Goal: Navigation & Orientation: Find specific page/section

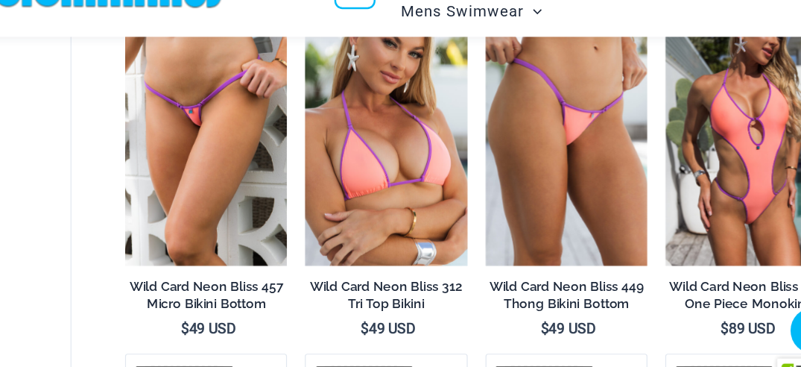
scroll to position [906, 0]
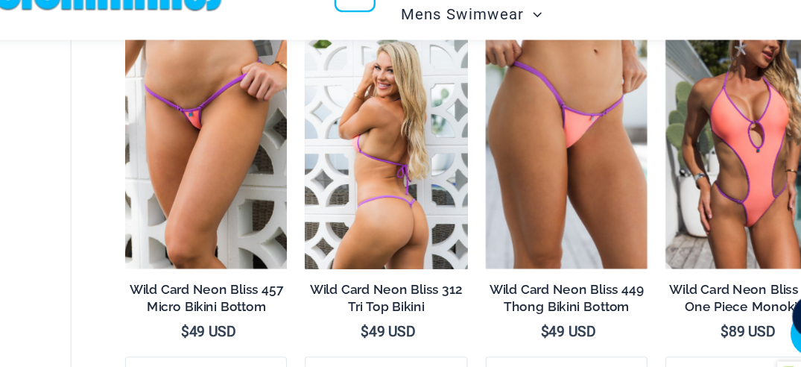
click at [420, 235] on img at bounding box center [402, 170] width 135 height 203
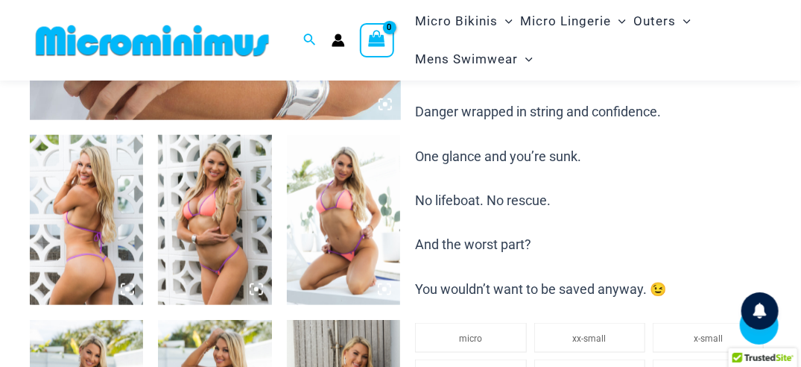
scroll to position [562, 0]
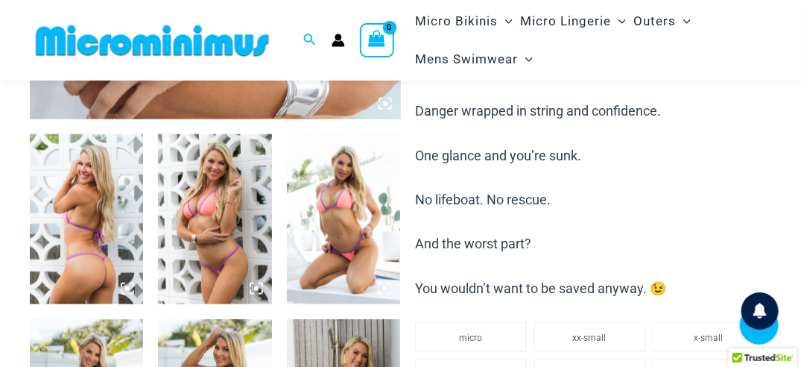
click at [326, 233] on img at bounding box center [343, 219] width 113 height 171
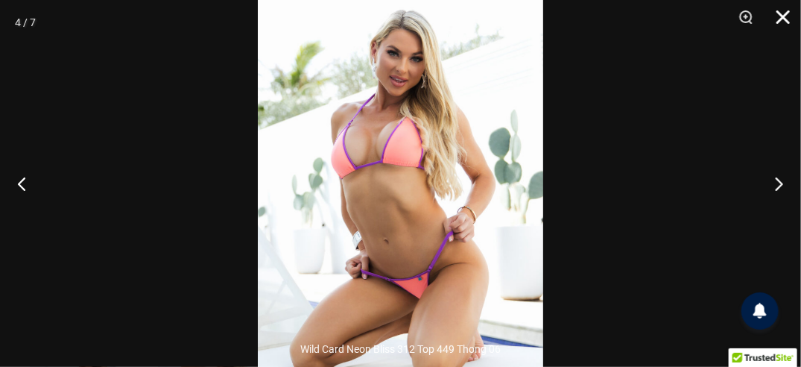
click at [785, 16] on button "Close" at bounding box center [777, 22] width 37 height 45
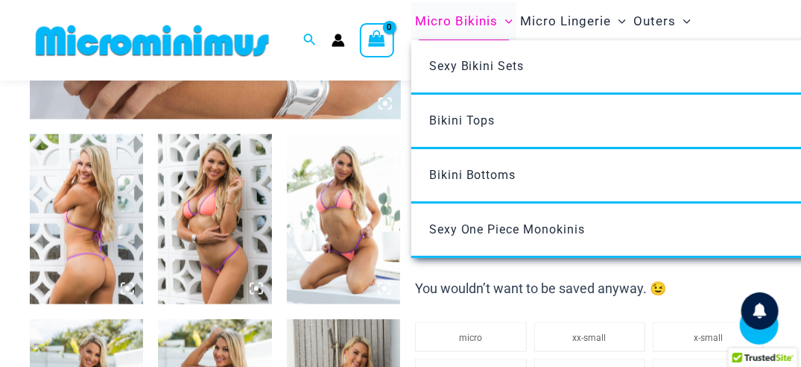
click at [462, 22] on span "Micro Bikinis" at bounding box center [456, 21] width 83 height 38
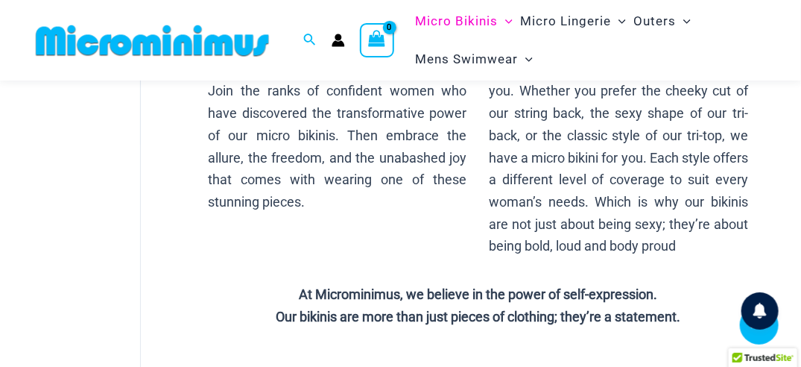
scroll to position [277, 0]
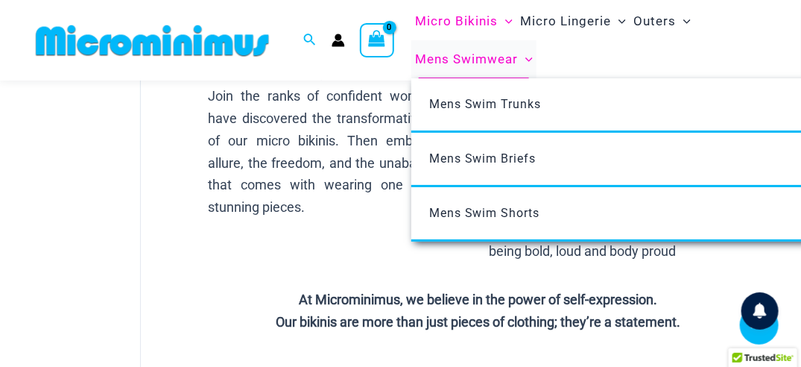
click at [498, 61] on span "Mens Swimwear" at bounding box center [466, 59] width 103 height 38
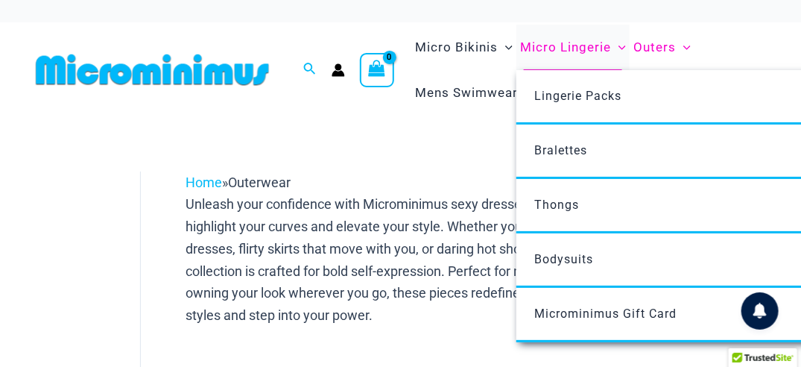
click at [581, 51] on span "Micro Lingerie" at bounding box center [565, 47] width 91 height 38
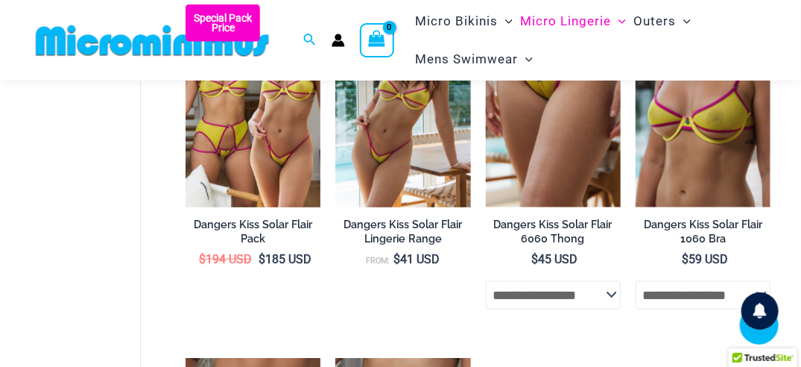
scroll to position [2453, 0]
